Goal: Check status

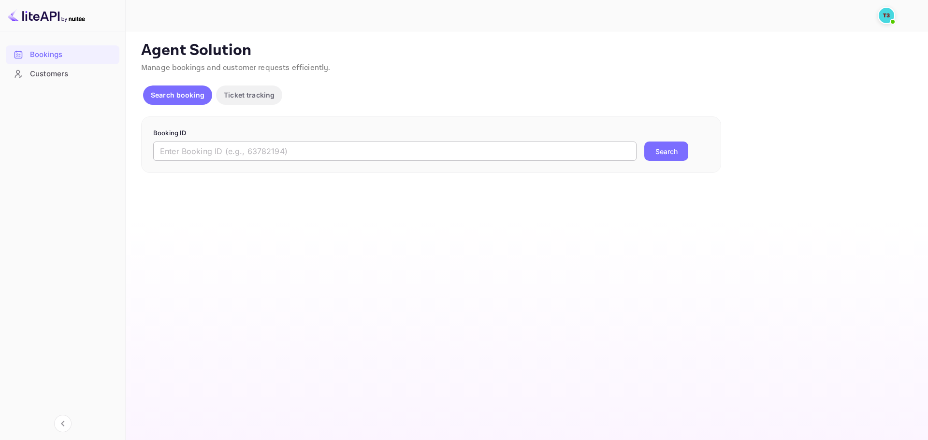
drag, startPoint x: 0, startPoint y: 0, endPoint x: 312, endPoint y: 149, distance: 346.1
click at [312, 150] on input "text" at bounding box center [394, 151] width 483 height 19
paste input "B9iLl9bH5"
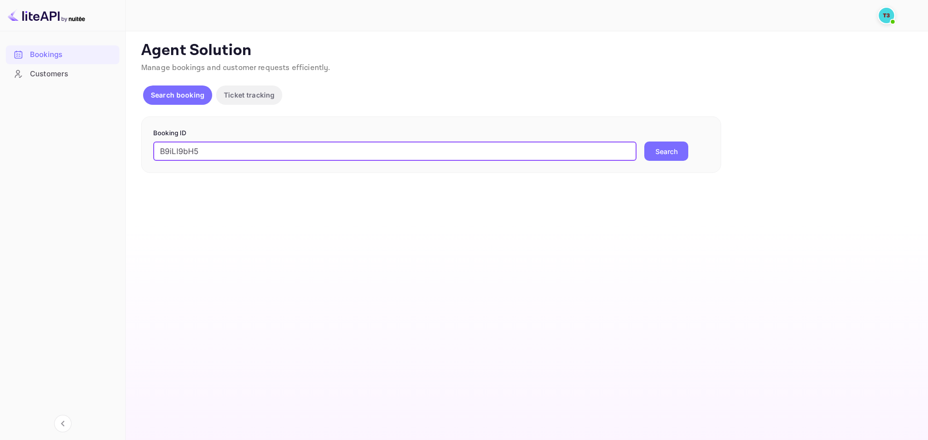
type input "B9iLl9bH5"
click at [675, 155] on button "Search" at bounding box center [666, 151] width 44 height 19
click at [267, 96] on p "Ticket tracking" at bounding box center [249, 95] width 51 height 10
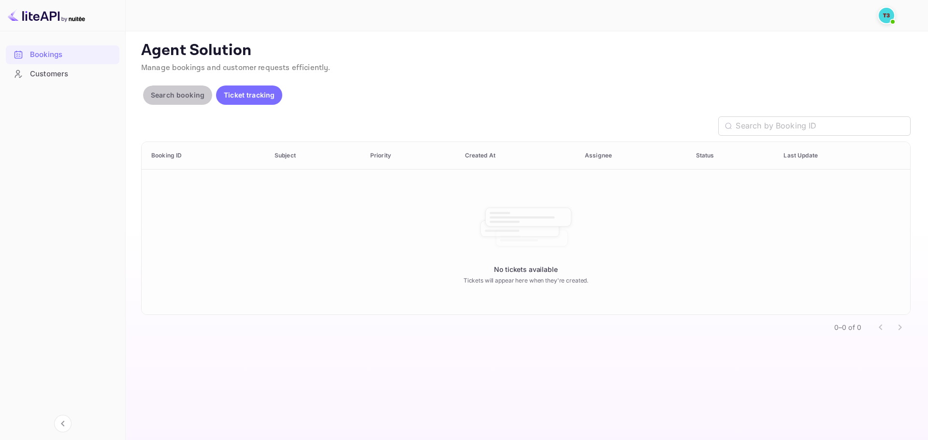
click at [177, 92] on p "Search booking" at bounding box center [178, 95] width 54 height 10
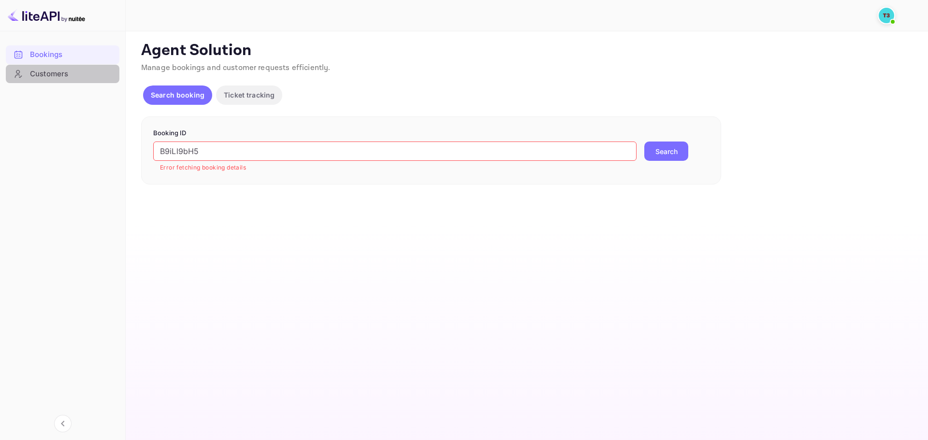
click at [57, 69] on div "Customers" at bounding box center [72, 74] width 85 height 11
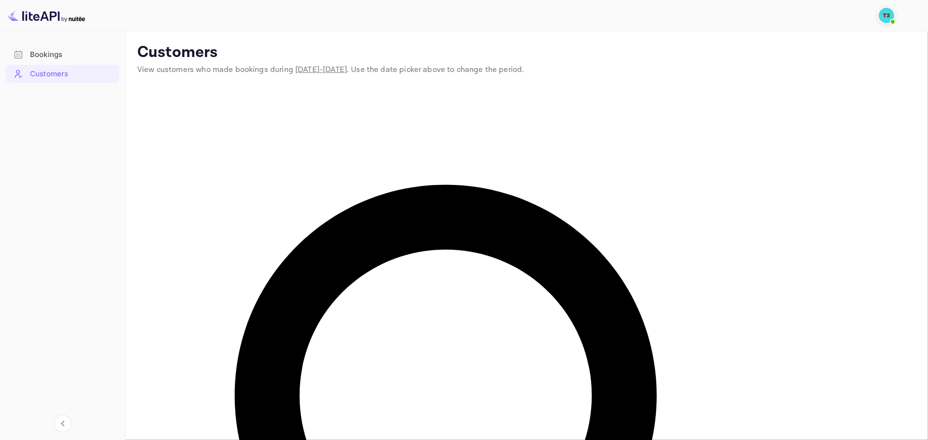
paste input "B9iLl9bH5"
type input "B9iLl9bH5"
click at [60, 50] on div "Bookings" at bounding box center [72, 54] width 85 height 11
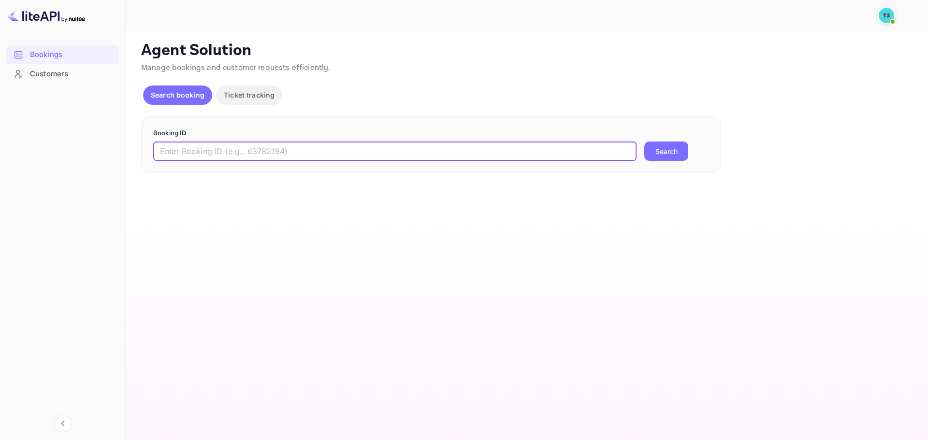
click at [256, 145] on input "text" at bounding box center [394, 151] width 483 height 19
paste input "B9iLl9bH5"
type input "B9iLl9bH5"
click at [644, 142] on button "Search" at bounding box center [666, 151] width 44 height 19
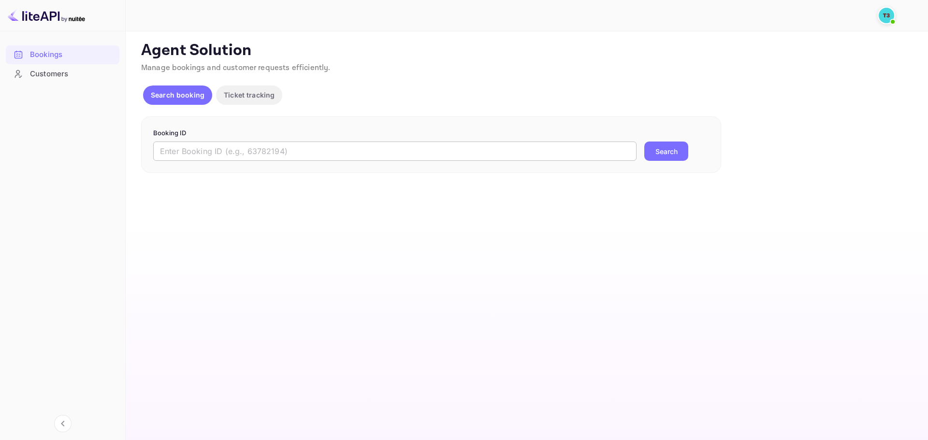
click at [331, 146] on input "text" at bounding box center [394, 151] width 483 height 19
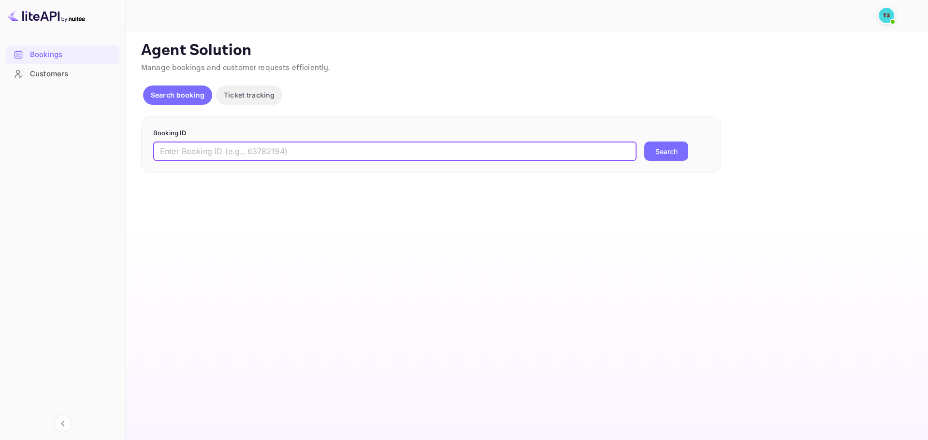
paste input "B9iLl9bH5"
click at [644, 142] on button "Search" at bounding box center [666, 151] width 44 height 19
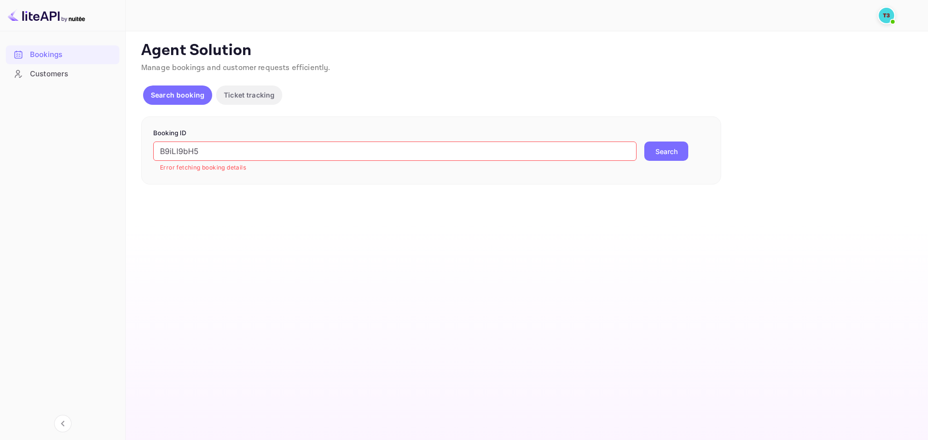
click at [685, 154] on button "Search" at bounding box center [666, 151] width 44 height 19
drag, startPoint x: -33, startPoint y: 151, endPoint x: -87, endPoint y: 153, distance: 54.2
click at [0, 153] on html "Bookings Customers Now you can check your travel website directly from the link…" at bounding box center [464, 220] width 928 height 440
paste input "31346658"
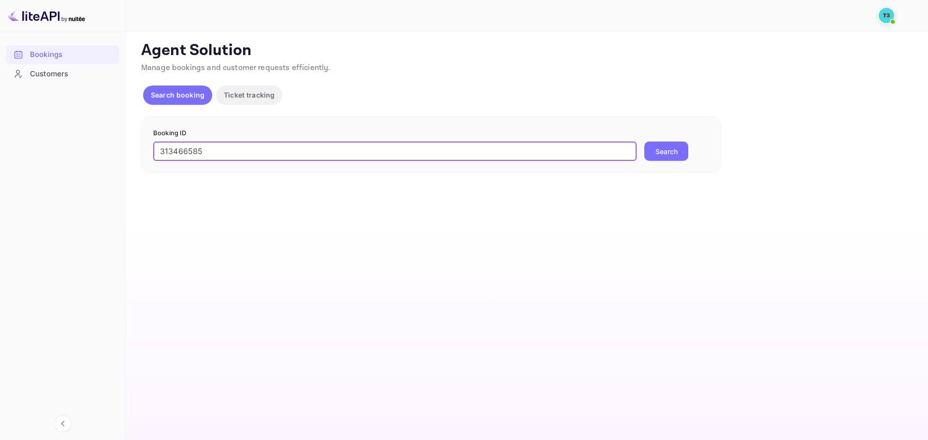
type input "313466585"
click at [664, 146] on button "Search" at bounding box center [666, 151] width 44 height 19
click at [288, 149] on input "text" at bounding box center [394, 151] width 483 height 19
type input "313466585"
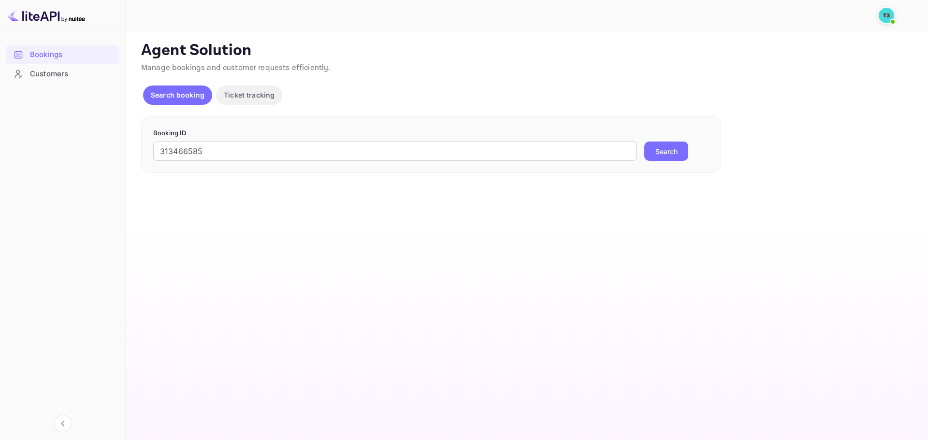
click at [673, 153] on button "Search" at bounding box center [666, 151] width 44 height 19
click at [436, 148] on input "text" at bounding box center [394, 151] width 483 height 19
click at [268, 95] on p "Ticket tracking" at bounding box center [249, 95] width 51 height 10
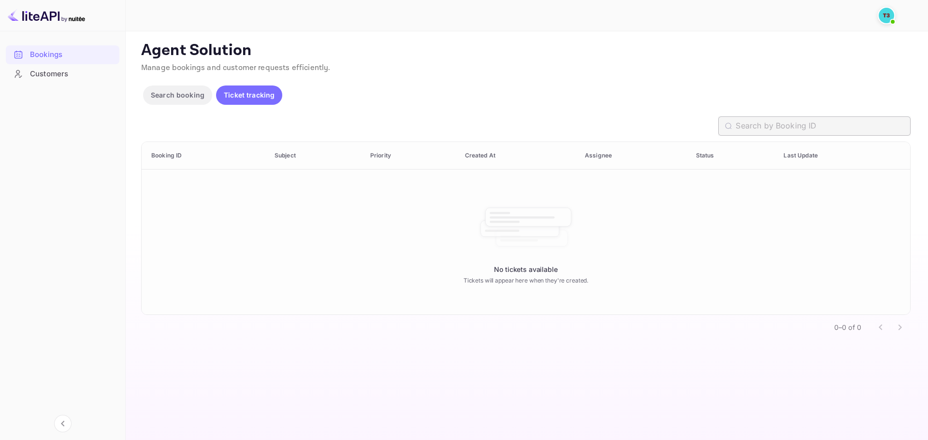
click at [873, 119] on input "text" at bounding box center [823, 125] width 175 height 19
paste input "1688893061628329"
type input "1688893061628329"
click at [190, 93] on p "Search booking" at bounding box center [178, 95] width 54 height 10
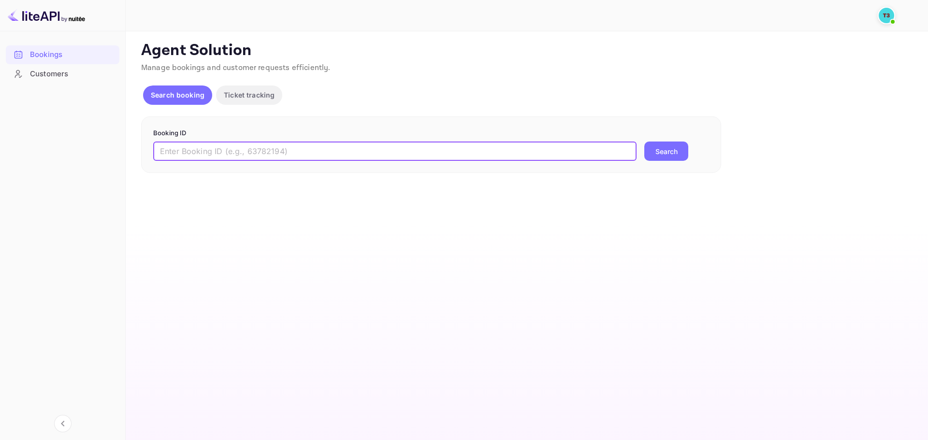
click at [430, 154] on input "text" at bounding box center [394, 151] width 483 height 19
paste input "1688893061628329"
type input "1688893061628329"
click at [679, 157] on button "Search" at bounding box center [666, 151] width 44 height 19
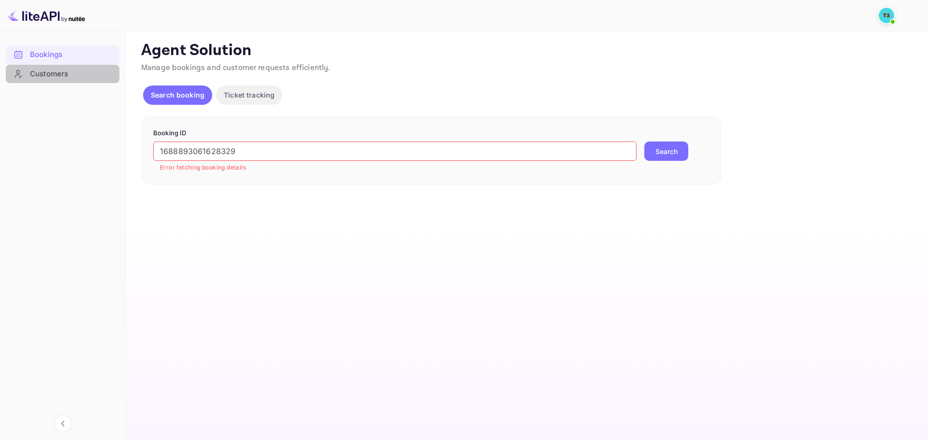
click at [61, 73] on div "Customers" at bounding box center [72, 74] width 85 height 11
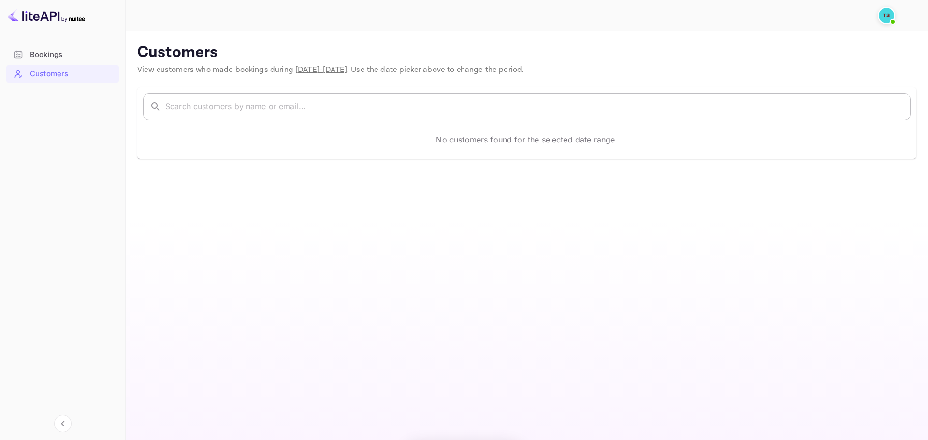
click at [179, 107] on input "text" at bounding box center [537, 106] width 745 height 27
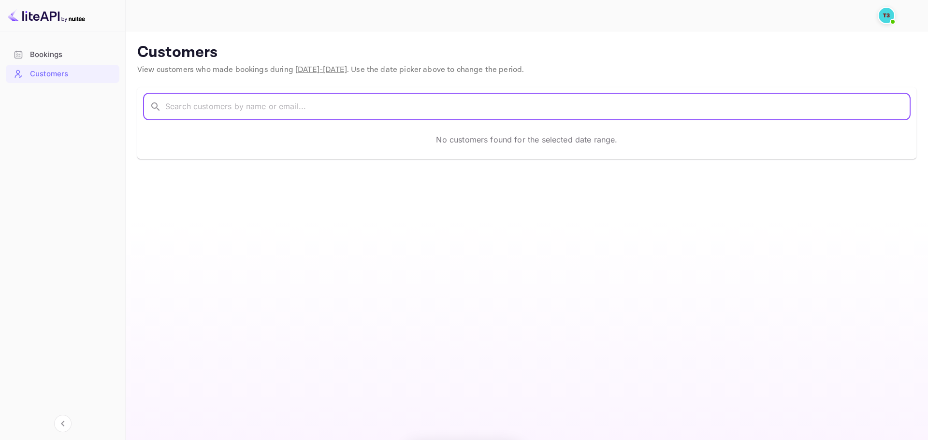
paste input "1688893061628329"
click at [379, 108] on input "1688893061628329" at bounding box center [525, 106] width 720 height 27
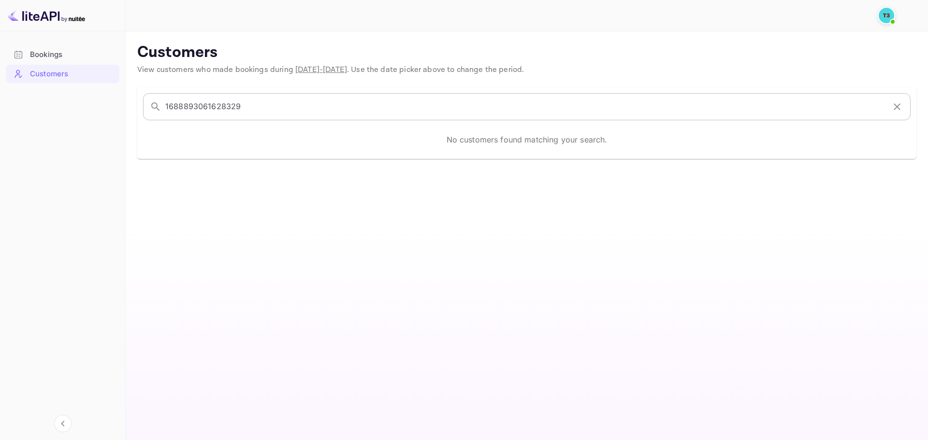
click at [343, 104] on input "1688893061628329" at bounding box center [525, 106] width 720 height 27
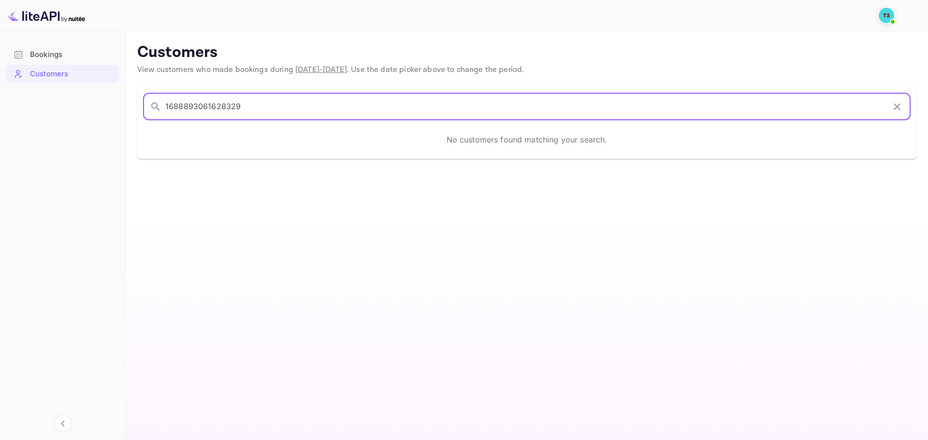
click at [343, 104] on input "1688893061628329" at bounding box center [525, 106] width 720 height 27
paste input "RATTANAPON SIRIPUNYAKIT"
click at [237, 108] on input "RATTANAPON SIRIPUNYAKIT" at bounding box center [525, 106] width 720 height 27
click at [168, 106] on input "RATTANAPON SIRIPUNYAKIT" at bounding box center [525, 106] width 720 height 27
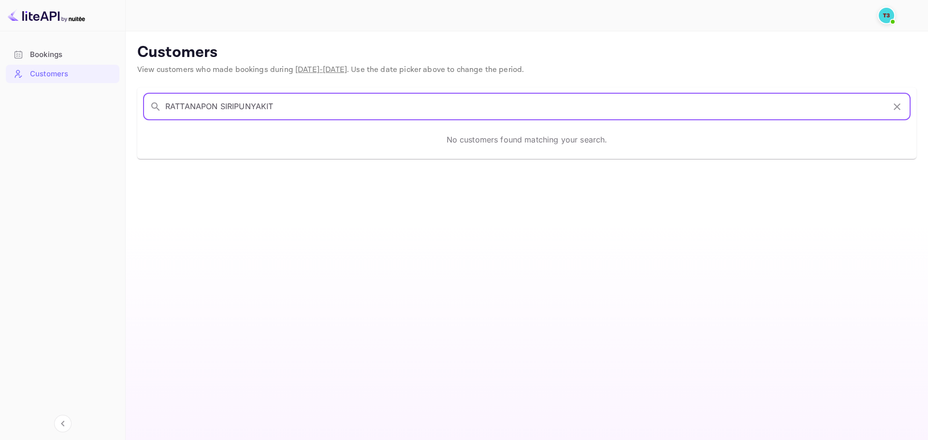
click at [168, 106] on input "RATTANAPON SIRIPUNYAKIT" at bounding box center [525, 106] width 720 height 27
type input "SIRIPUNYAKIT"
click at [63, 66] on div "Customers" at bounding box center [63, 74] width 114 height 19
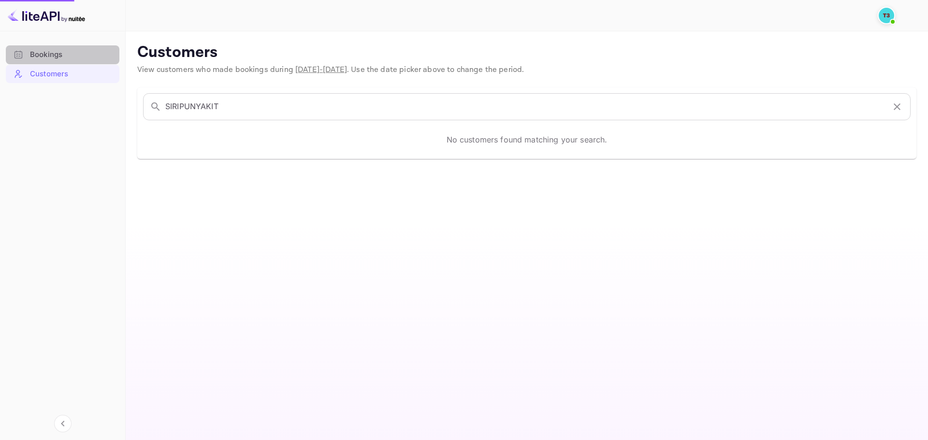
click at [68, 53] on div "Bookings" at bounding box center [72, 54] width 85 height 11
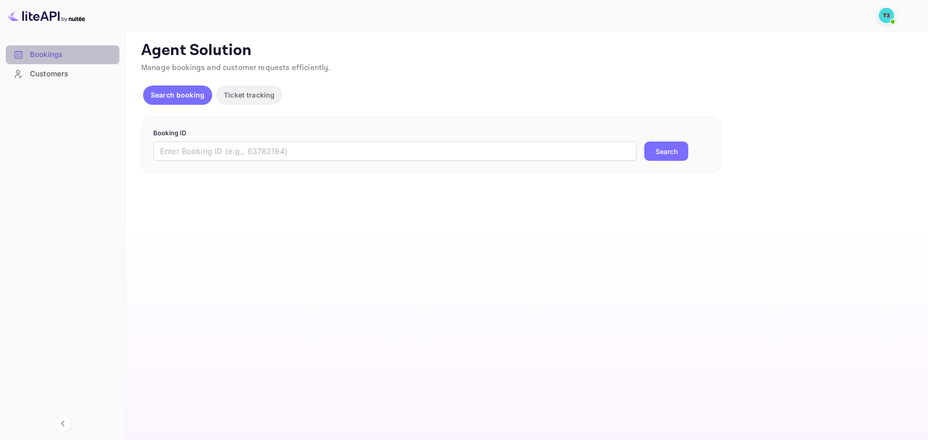
click at [69, 53] on div "Bookings" at bounding box center [72, 54] width 85 height 11
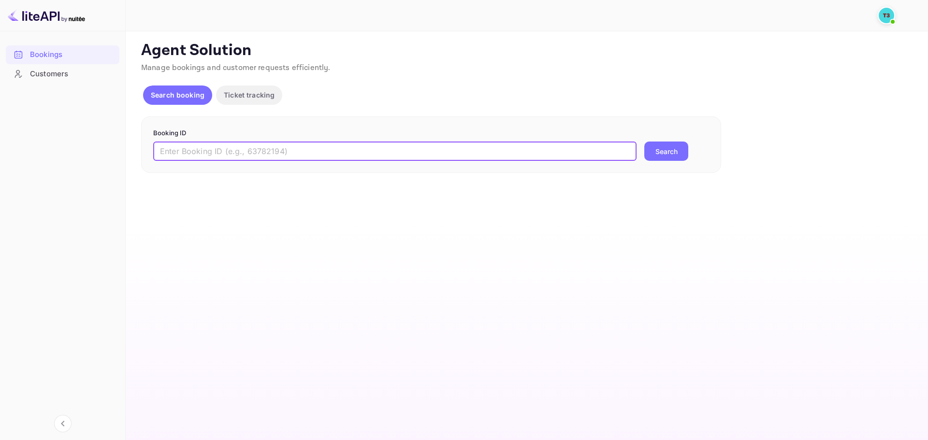
click at [213, 153] on input "text" at bounding box center [394, 151] width 483 height 19
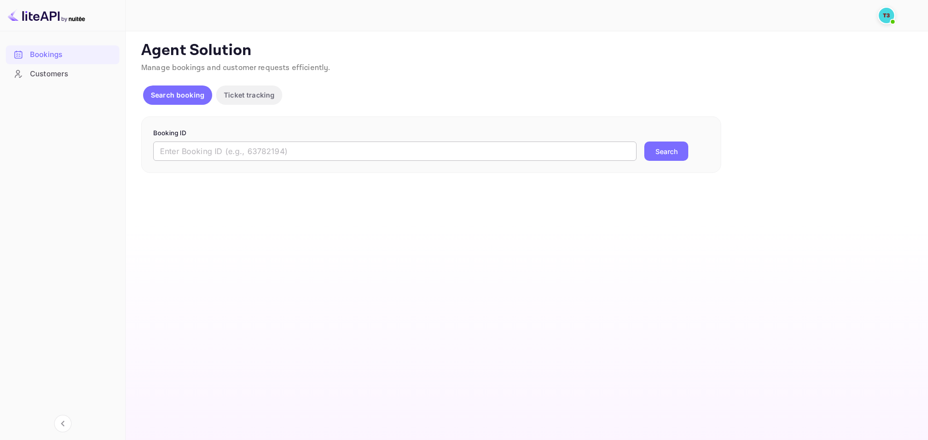
click at [312, 158] on input "text" at bounding box center [394, 151] width 483 height 19
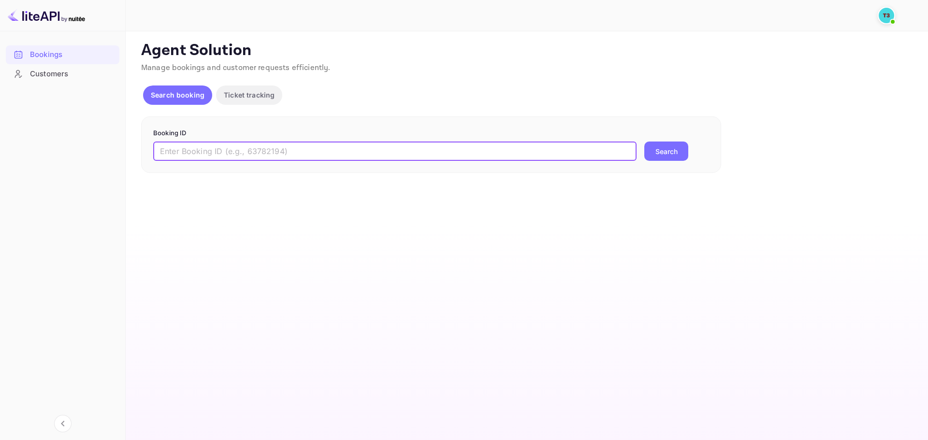
paste input "313466585"
type input "313466585"
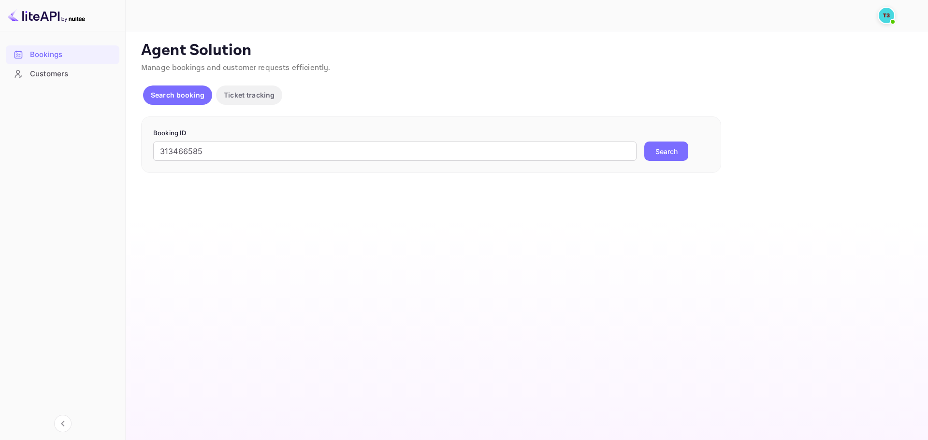
click at [670, 148] on button "Search" at bounding box center [666, 151] width 44 height 19
